Goal: Check status: Check status

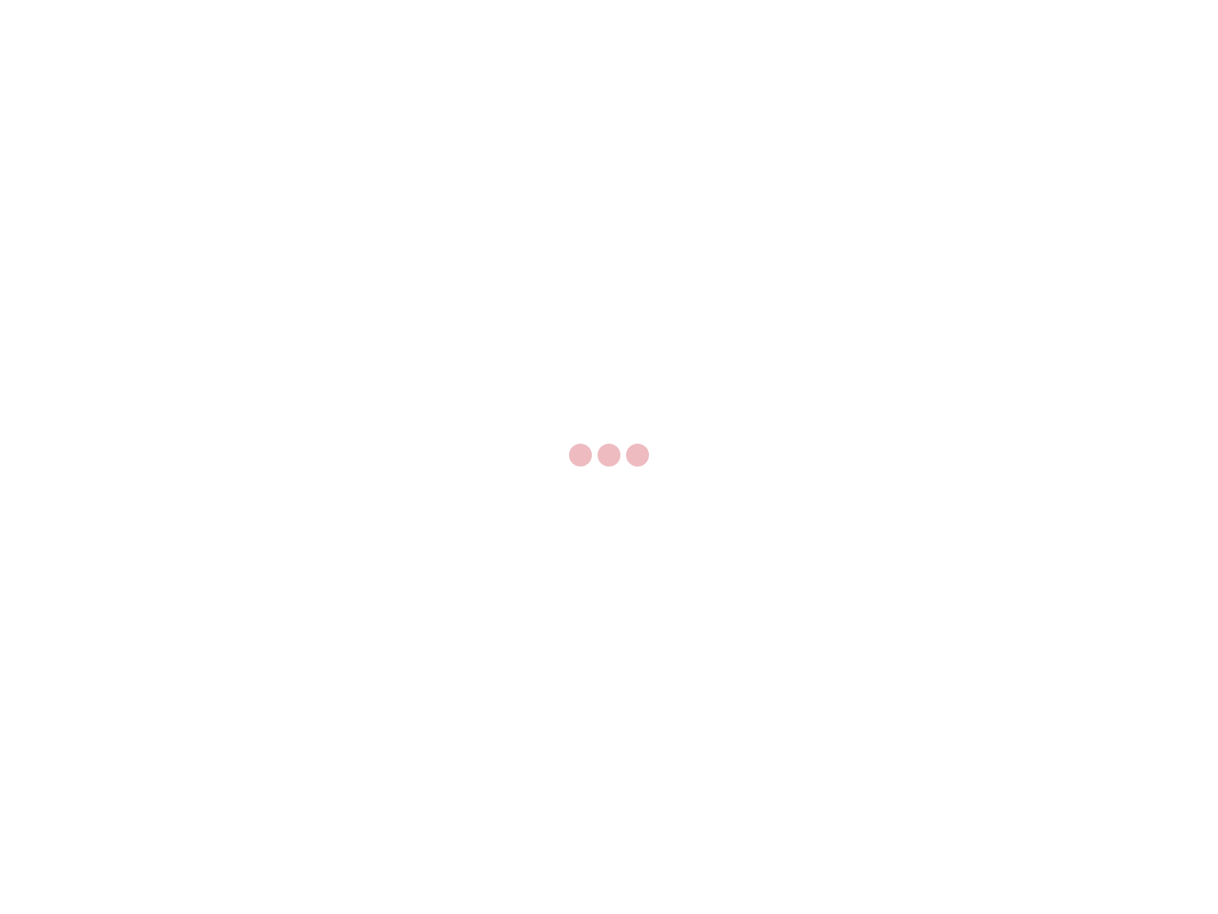
select select "US"
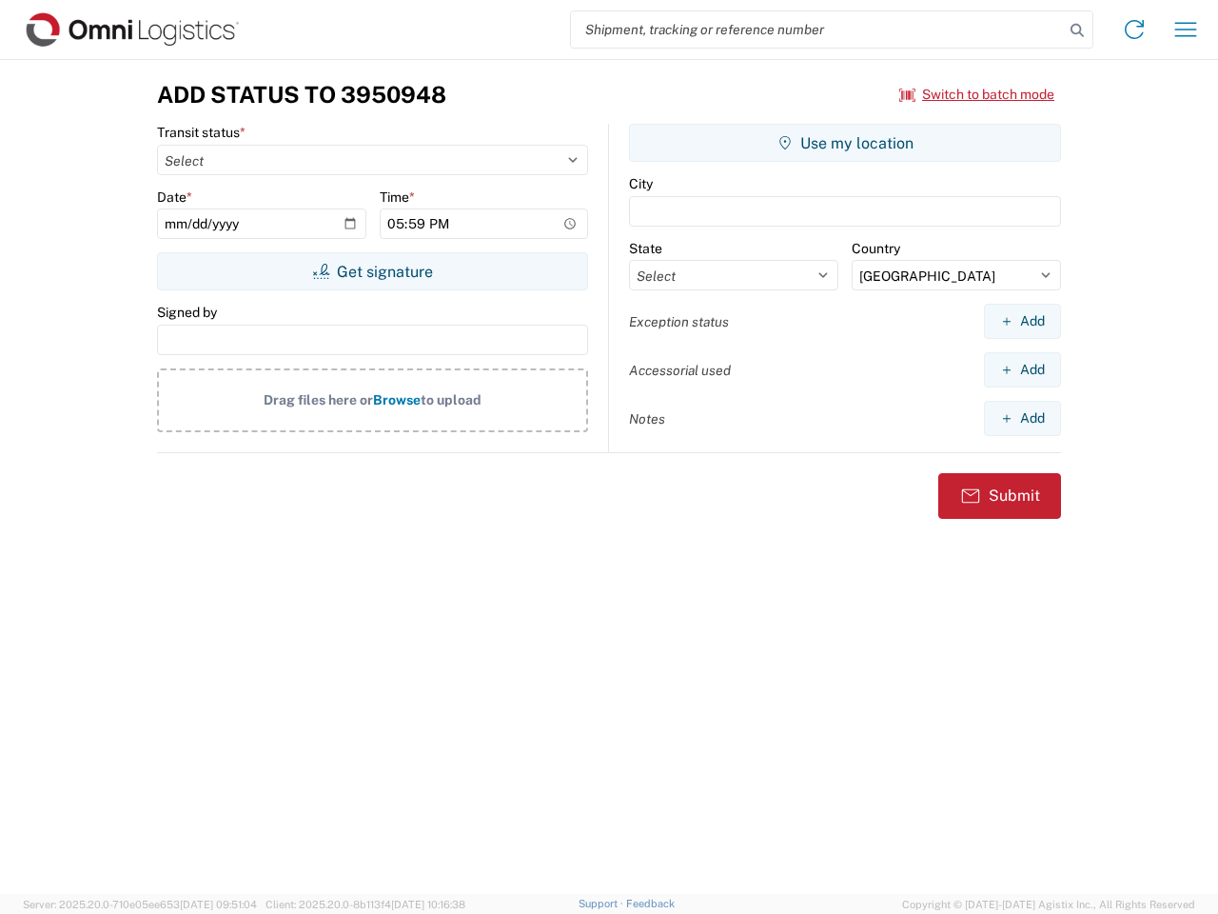
click at [817, 29] on input "search" at bounding box center [817, 29] width 493 height 36
click at [1077, 30] on icon at bounding box center [1077, 30] width 27 height 27
click at [1134, 29] on icon at bounding box center [1134, 29] width 30 height 30
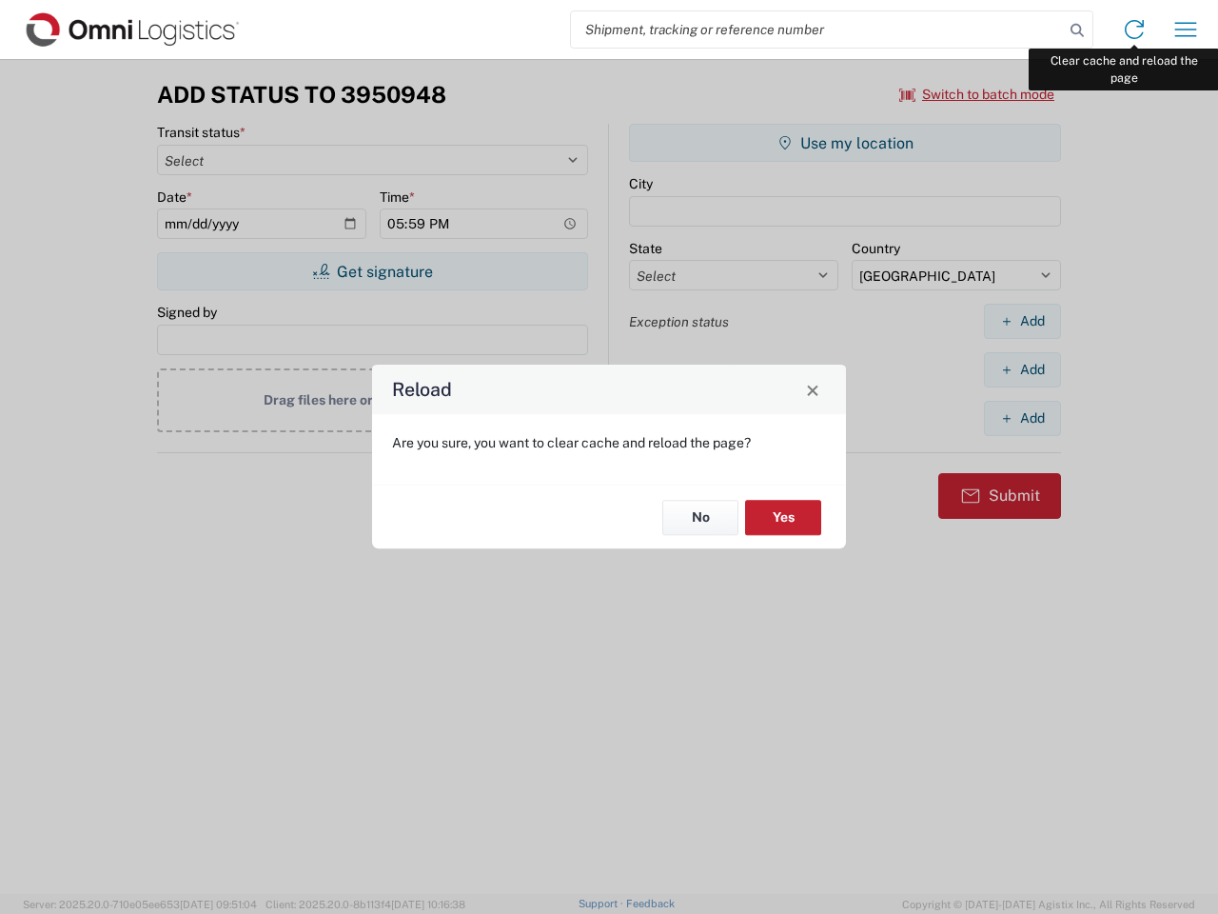
click at [1186, 29] on div "Reload Are you sure, you want to clear cache and reload the page? No Yes" at bounding box center [609, 457] width 1218 height 914
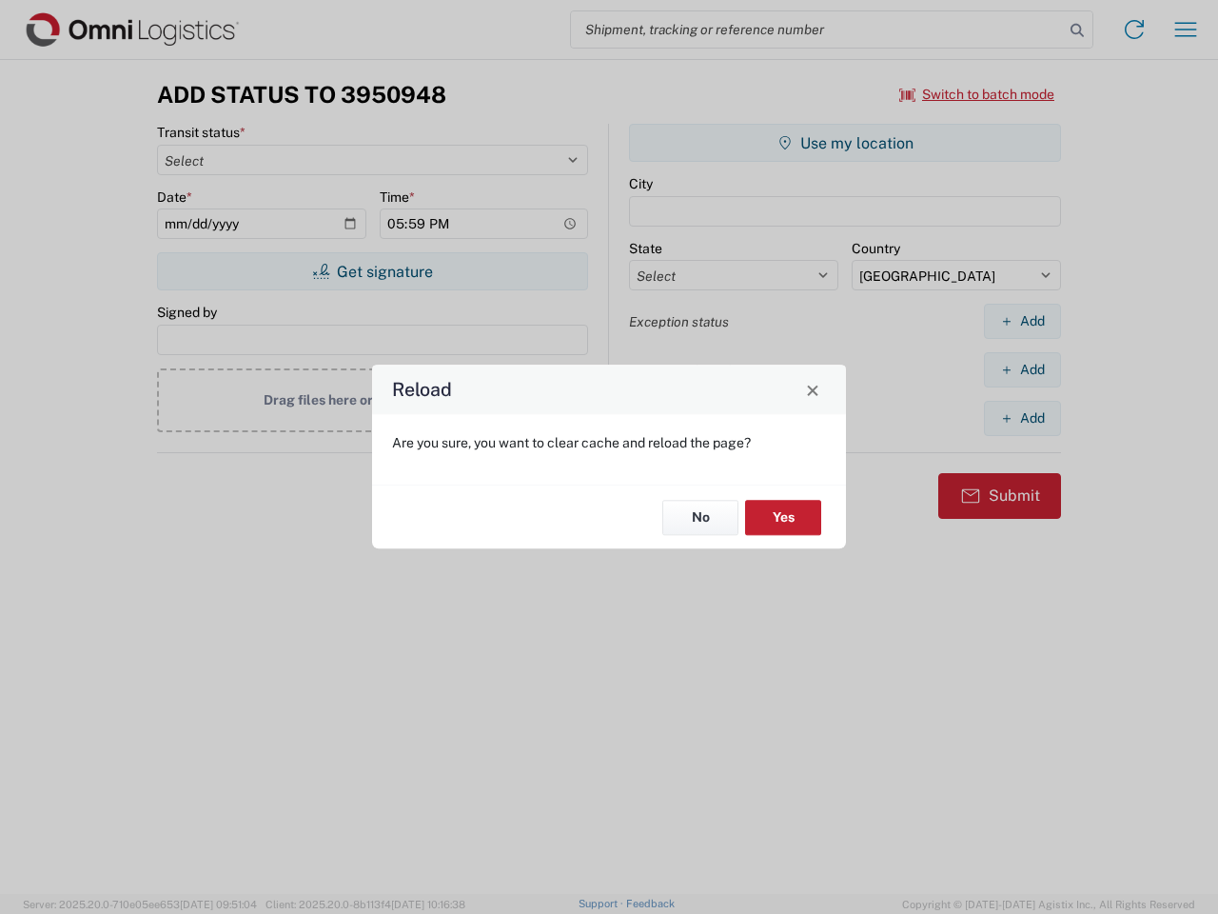
click at [977, 94] on div "Reload Are you sure, you want to clear cache and reload the page? No Yes" at bounding box center [609, 457] width 1218 height 914
click at [372, 271] on div "Reload Are you sure, you want to clear cache and reload the page? No Yes" at bounding box center [609, 457] width 1218 height 914
click at [845, 143] on div "Reload Are you sure, you want to clear cache and reload the page? No Yes" at bounding box center [609, 457] width 1218 height 914
click at [1022, 321] on div "Reload Are you sure, you want to clear cache and reload the page? No Yes" at bounding box center [609, 457] width 1218 height 914
click at [1022, 369] on div "Reload Are you sure, you want to clear cache and reload the page? No Yes" at bounding box center [609, 457] width 1218 height 914
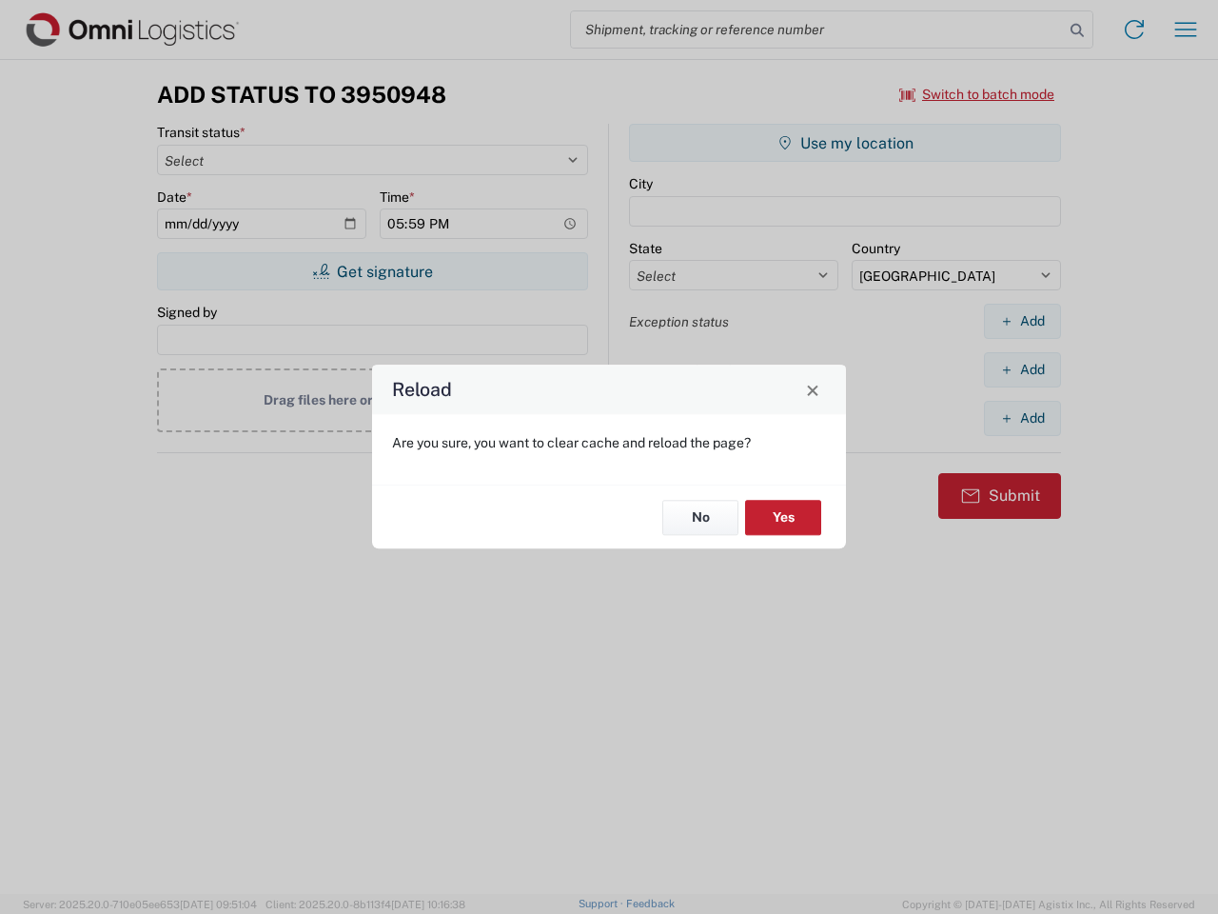
click at [1022, 418] on div "Reload Are you sure, you want to clear cache and reload the page? No Yes" at bounding box center [609, 457] width 1218 height 914
